Goal: Task Accomplishment & Management: Complete application form

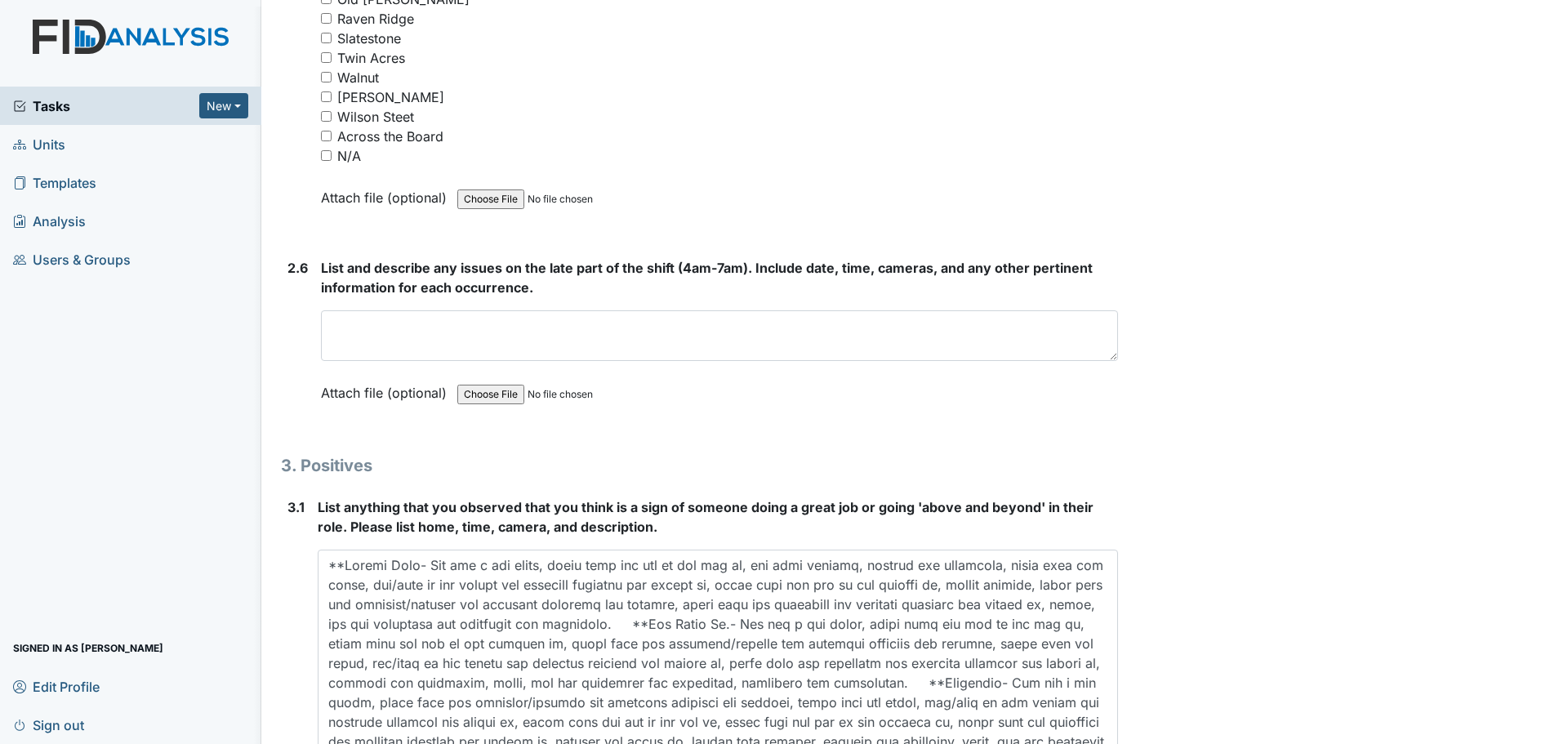
scroll to position [4380, 0]
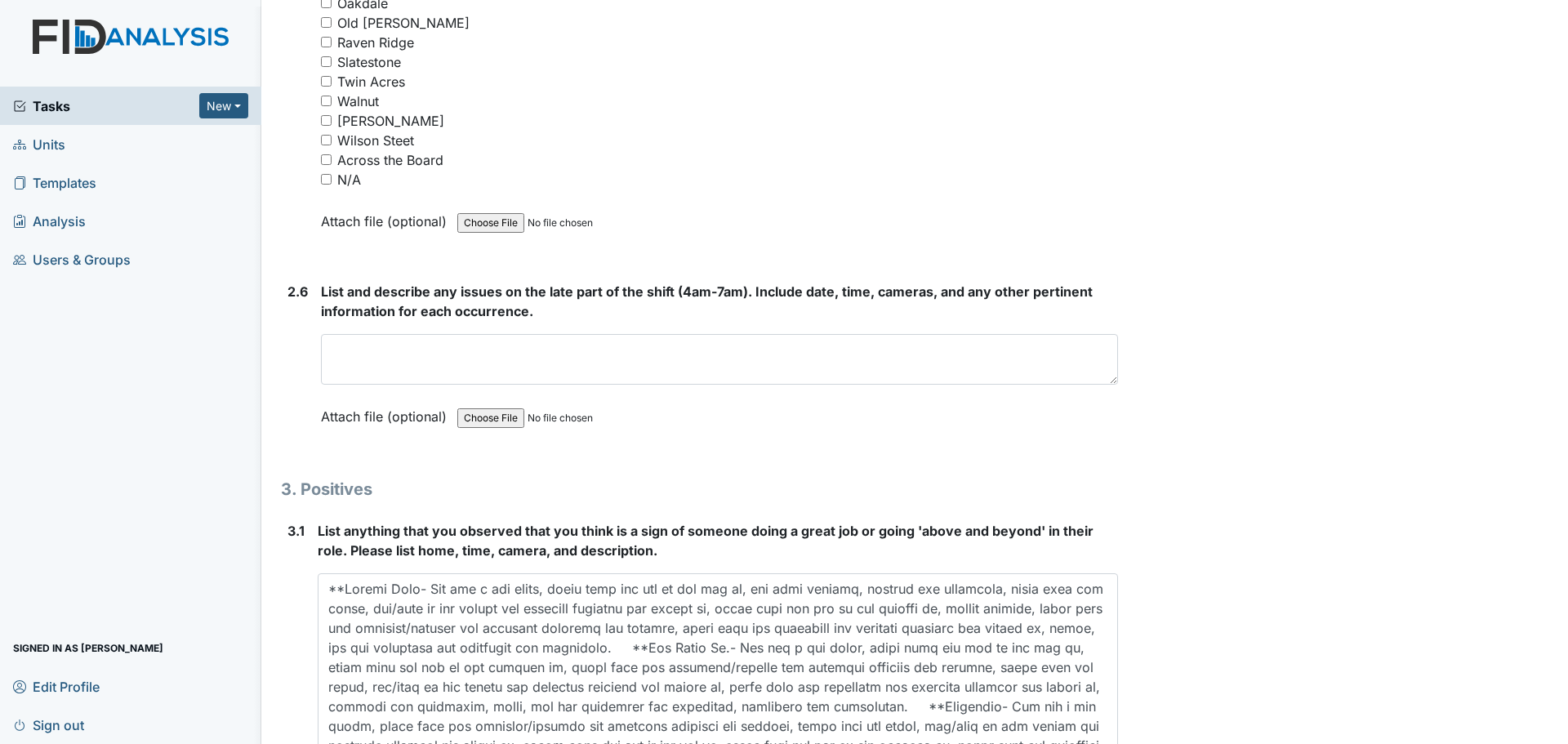
click at [325, 179] on input "N/A" at bounding box center [326, 179] width 11 height 11
checkbox input "true"
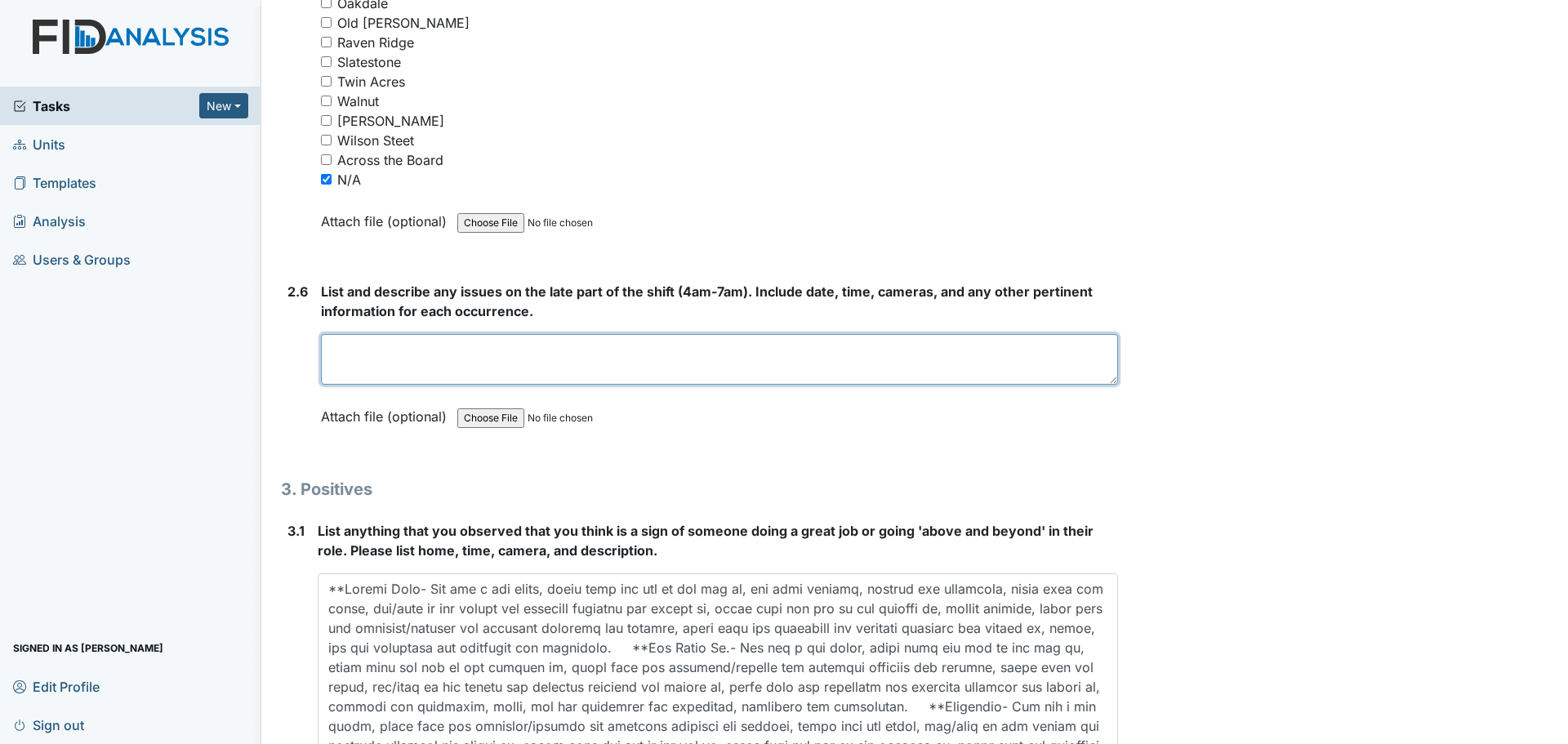
click at [565, 361] on textarea at bounding box center [719, 359] width 797 height 51
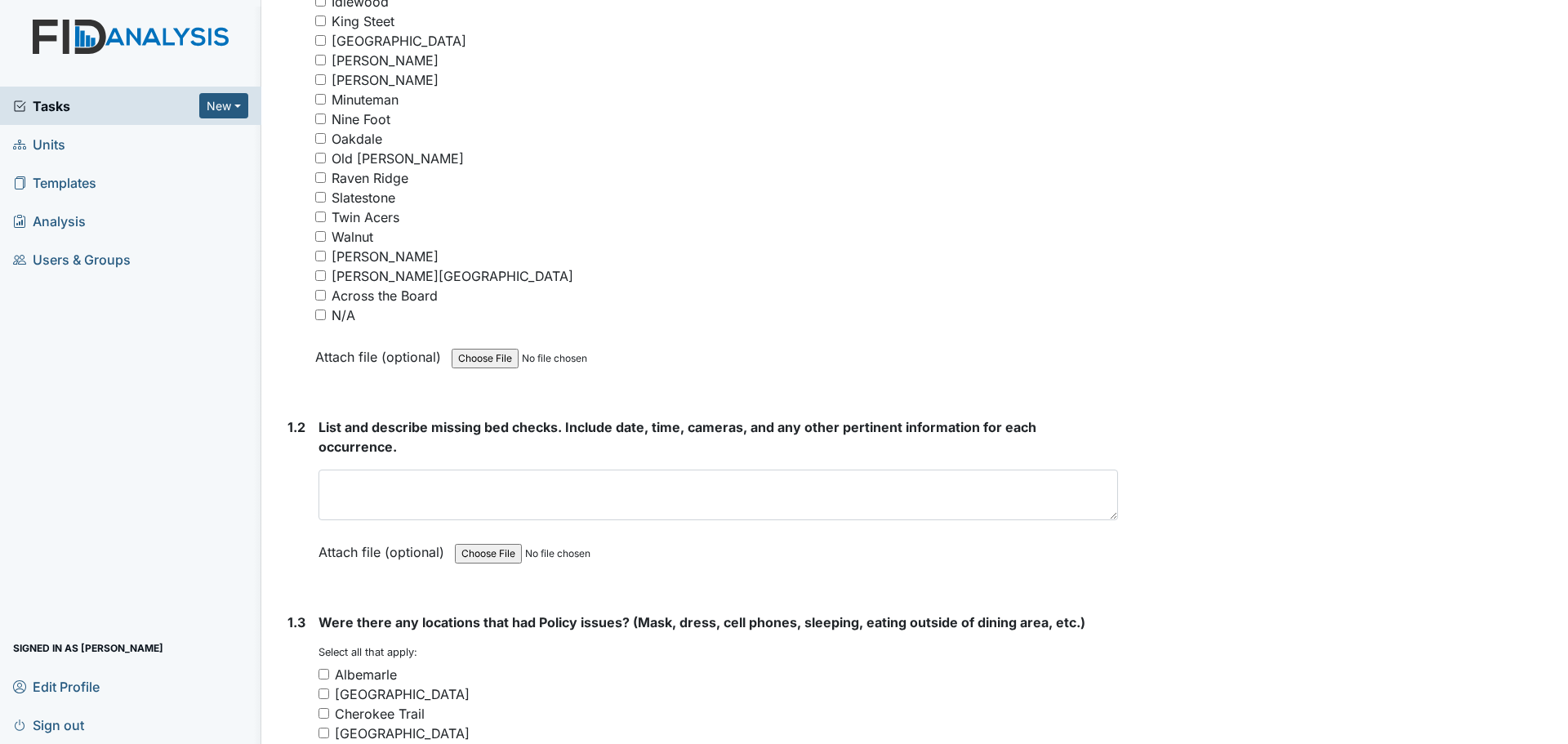
scroll to position [540, 0]
type textarea "Staff finished cleaning and assisted residents."
click at [319, 317] on input "N/A" at bounding box center [320, 315] width 11 height 11
checkbox input "true"
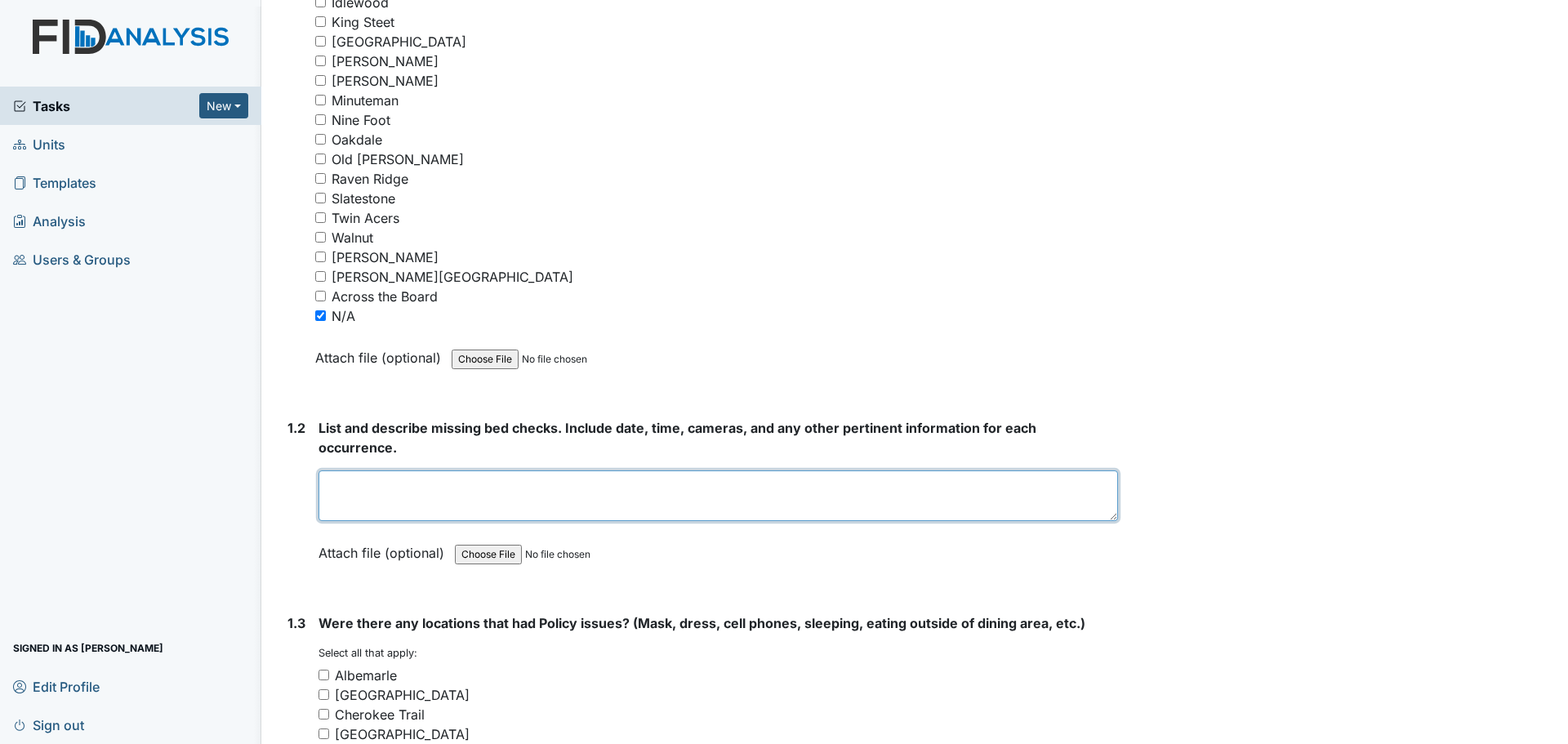
click at [650, 501] on textarea at bounding box center [718, 496] width 800 height 51
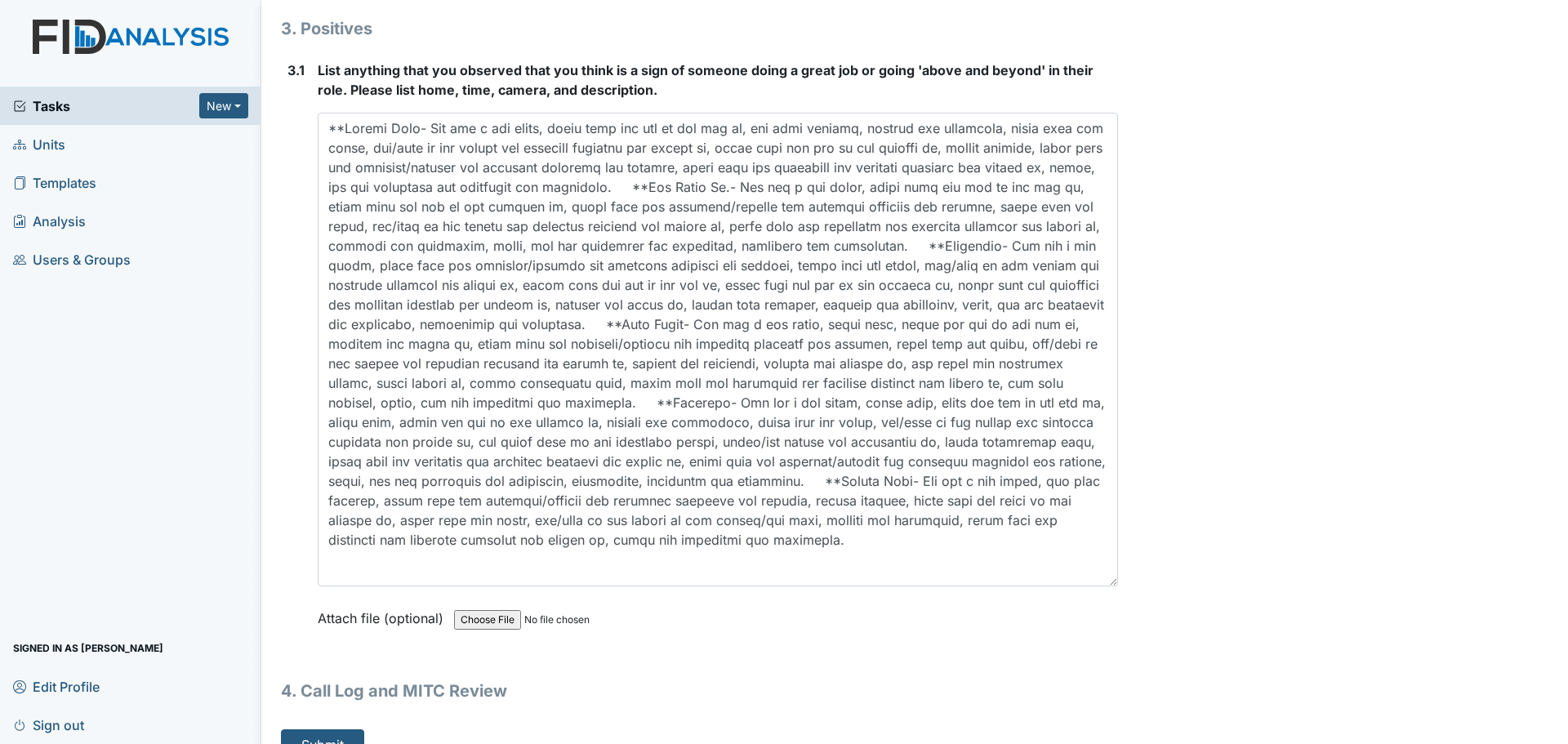
scroll to position [4871, 0]
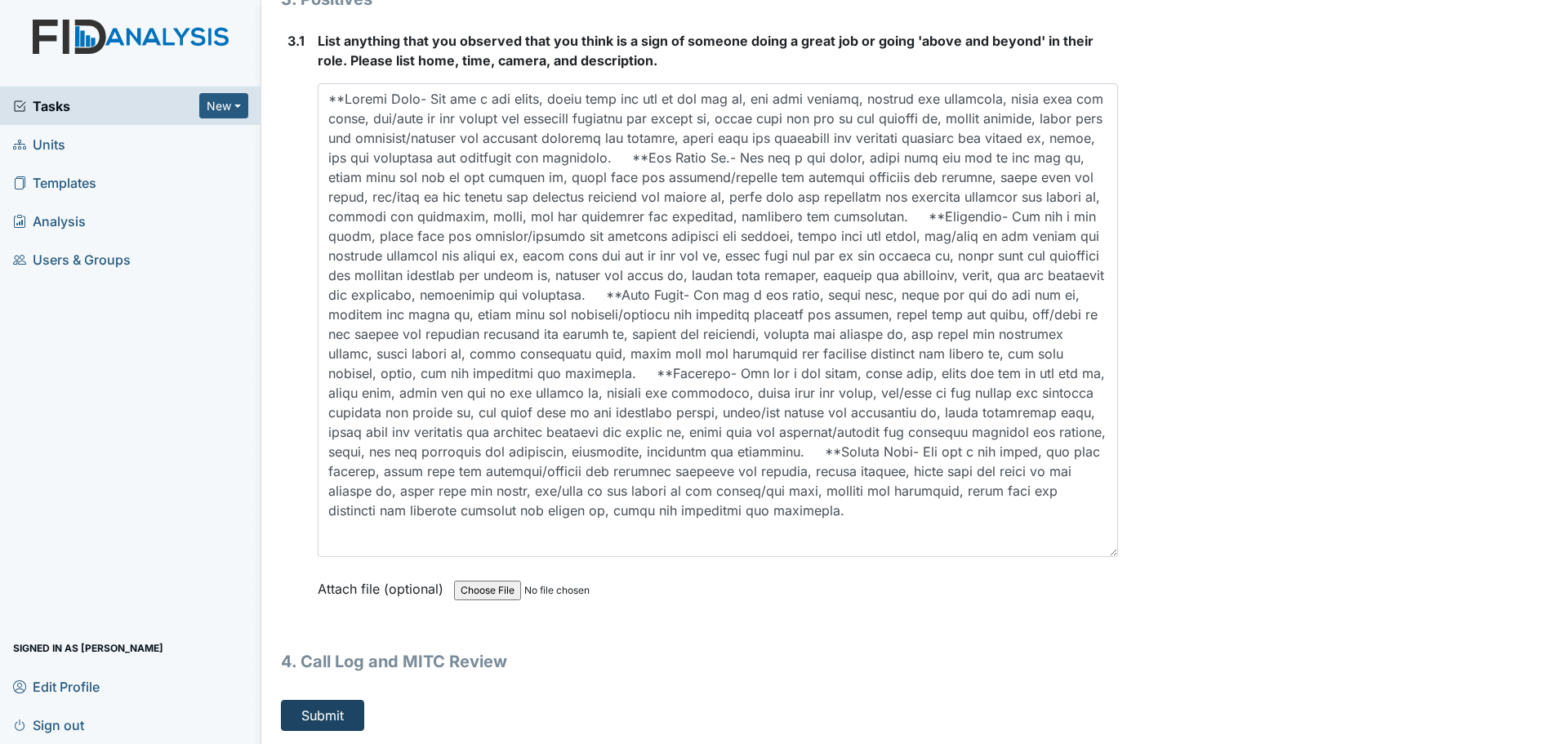
type textarea "Staff did their bed checks."
click at [319, 712] on button "Submit" at bounding box center [323, 715] width 83 height 31
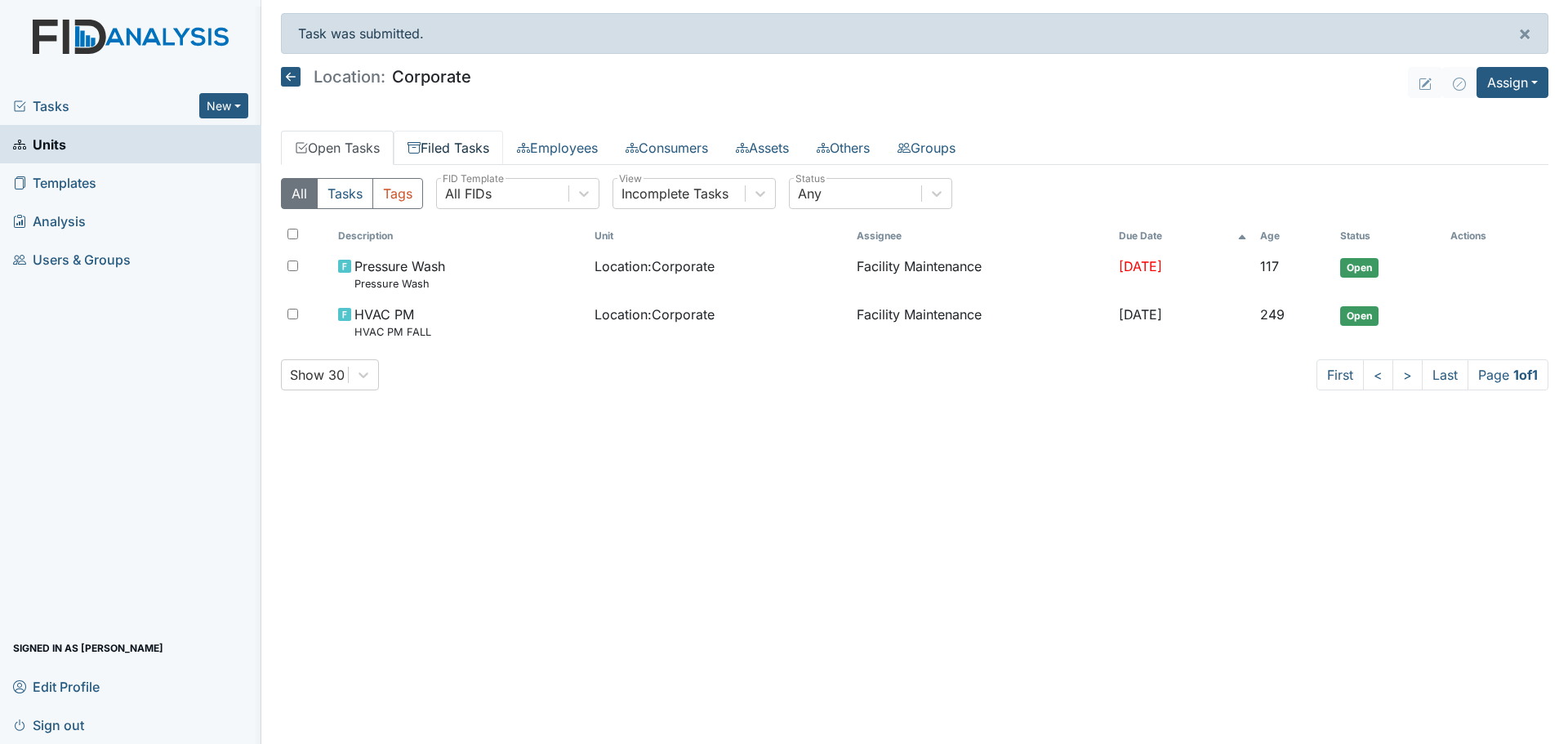
click at [483, 144] on link "Filed Tasks" at bounding box center [448, 147] width 109 height 34
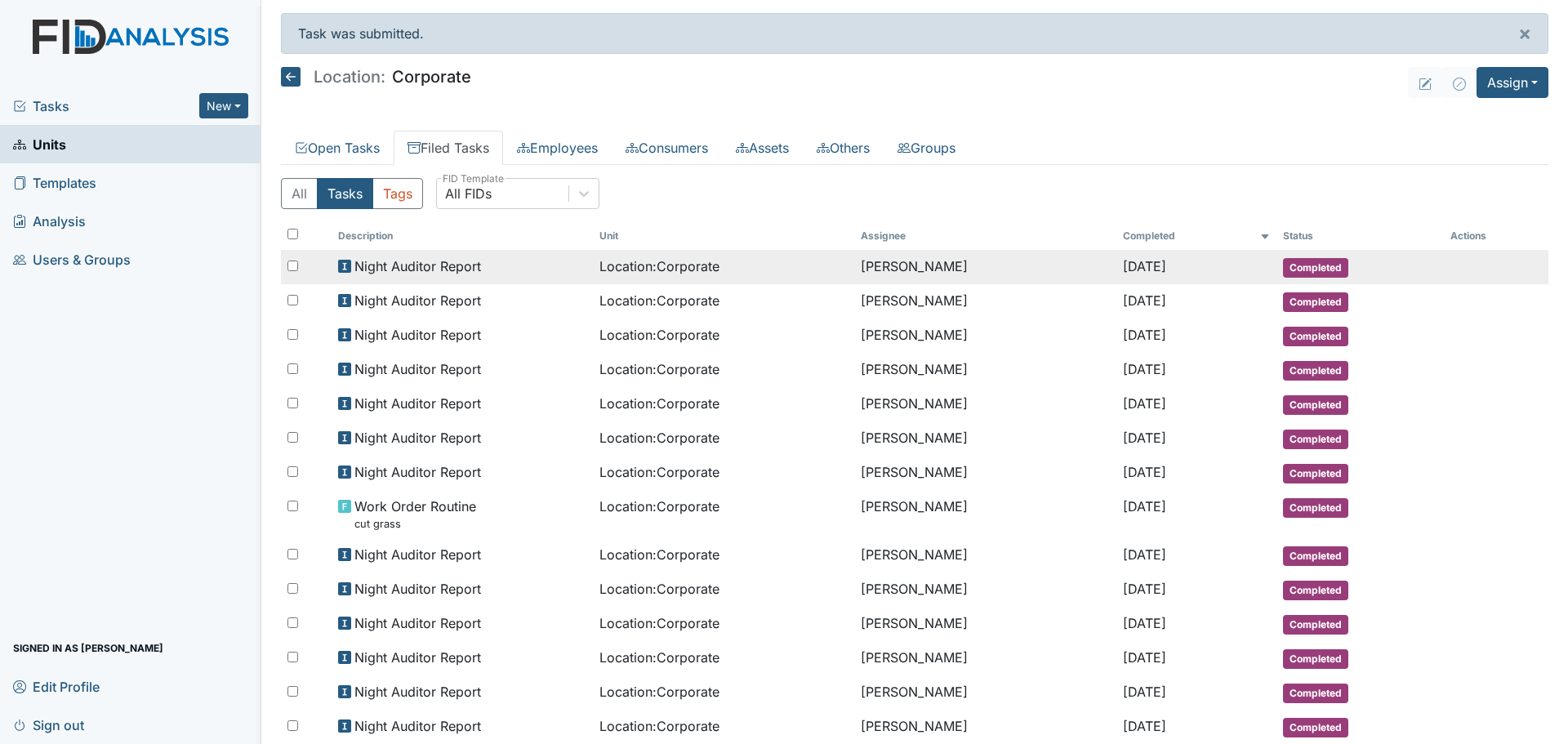
click at [438, 272] on span "Night Auditor Report" at bounding box center [417, 266] width 126 height 19
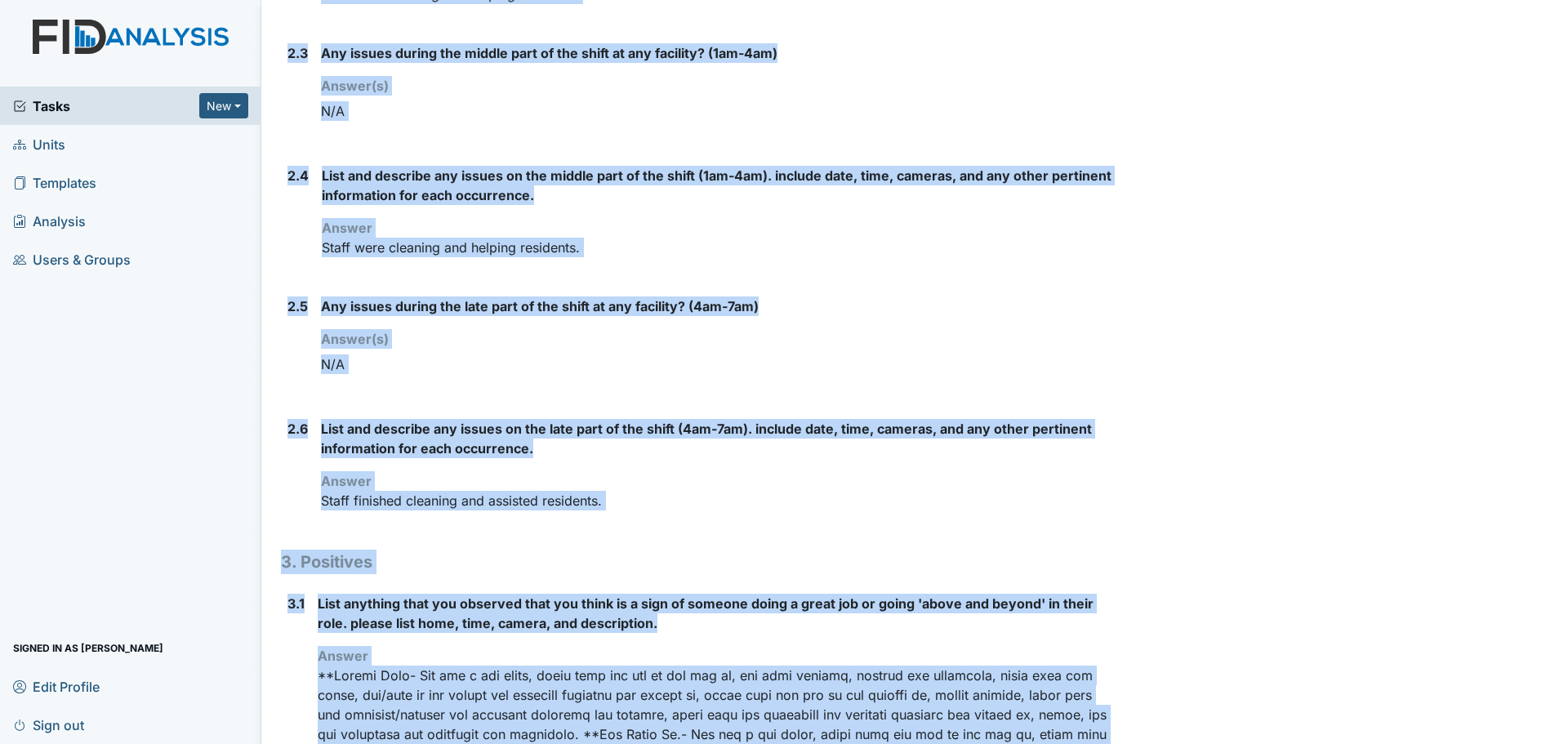
scroll to position [1532, 0]
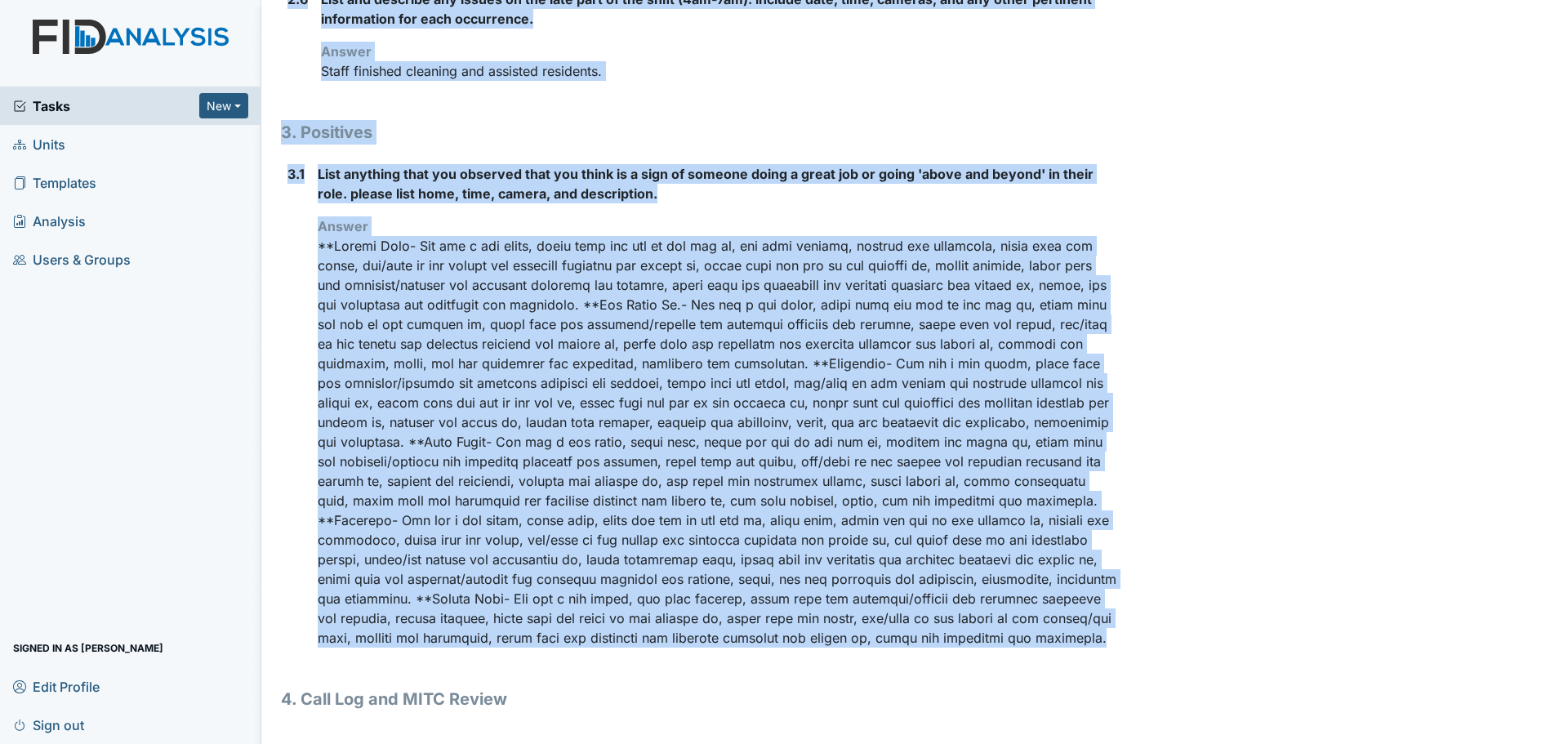
drag, startPoint x: 283, startPoint y: 88, endPoint x: 994, endPoint y: 649, distance: 905.7
